Goal: Check status: Check status

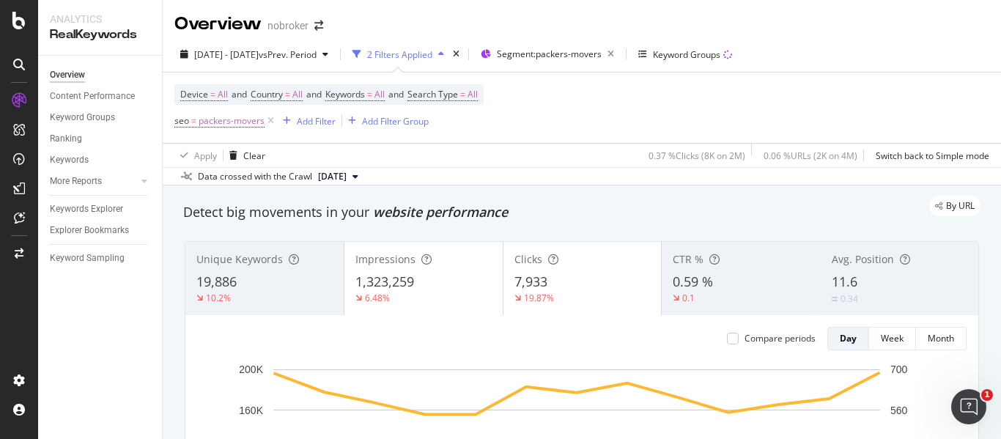
scroll to position [2250, 0]
